Goal: Check status: Check status

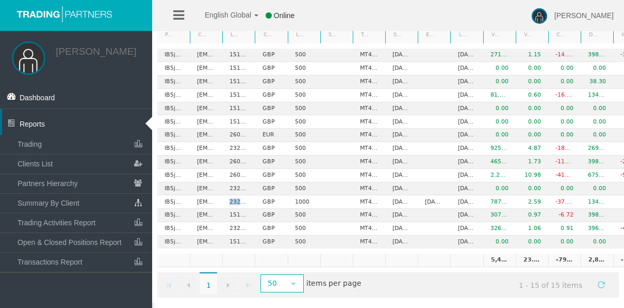
scroll to position [0, 39]
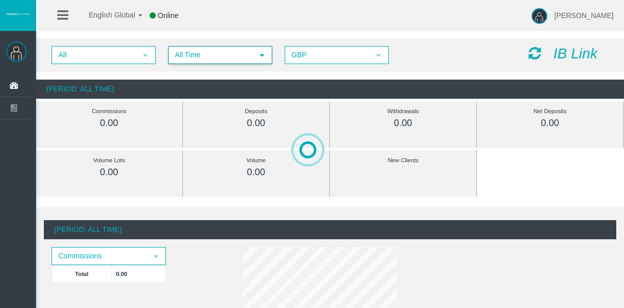
click at [195, 55] on span "All Time" at bounding box center [211, 55] width 84 height 16
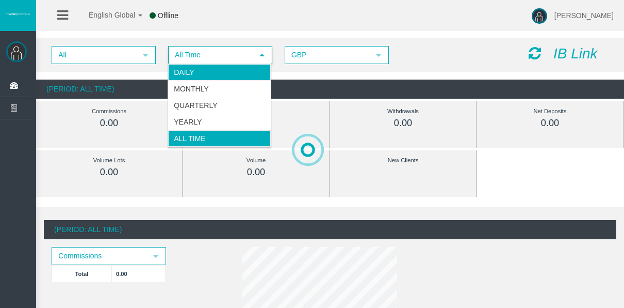
click at [200, 73] on li "Daily" at bounding box center [219, 72] width 103 height 17
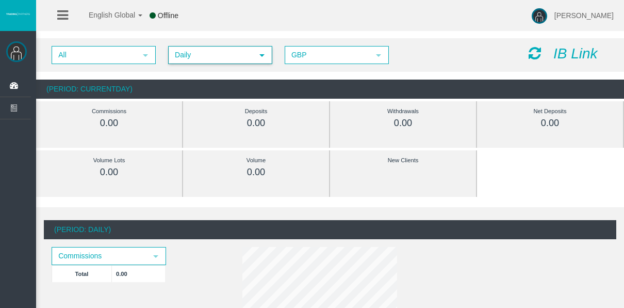
click at [208, 56] on span "Daily" at bounding box center [211, 55] width 84 height 16
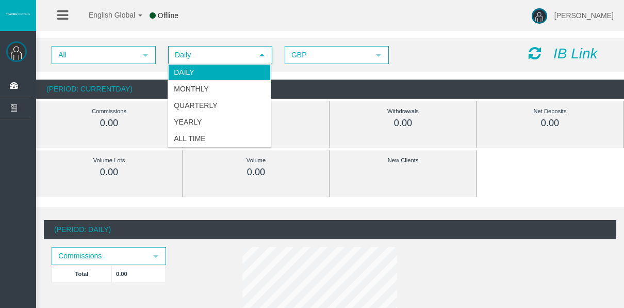
click at [208, 66] on li "Daily" at bounding box center [219, 72] width 103 height 17
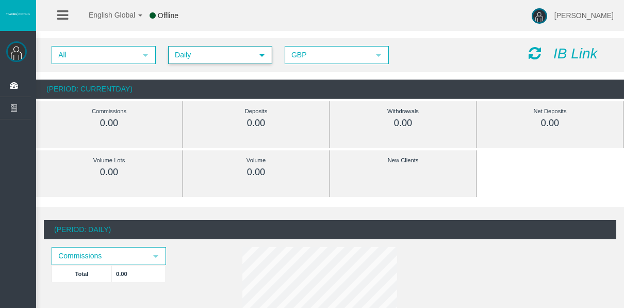
click at [184, 55] on span "Daily" at bounding box center [211, 55] width 84 height 16
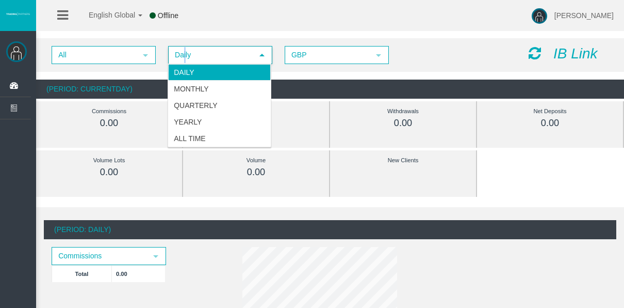
drag, startPoint x: 184, startPoint y: 55, endPoint x: 179, endPoint y: 75, distance: 20.2
click at [179, 75] on li "Daily" at bounding box center [219, 72] width 103 height 17
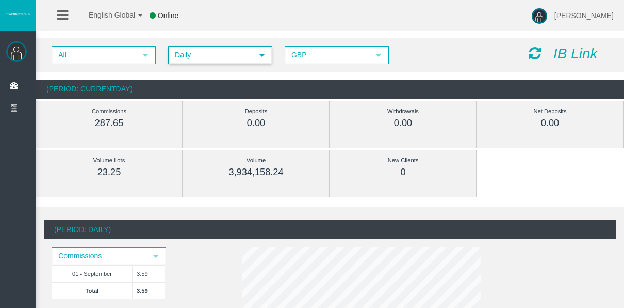
click at [205, 53] on span "Daily" at bounding box center [211, 55] width 84 height 16
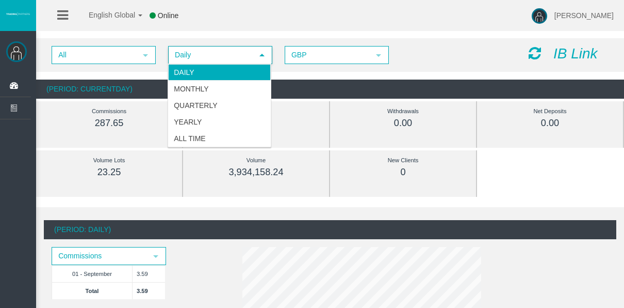
click at [210, 35] on div "All select Daily select 4 GBP select GBP IB Link (Period: CurrentDay) Commissio…" at bounding box center [330, 68] width 588 height 71
